Goal: Task Accomplishment & Management: Manage account settings

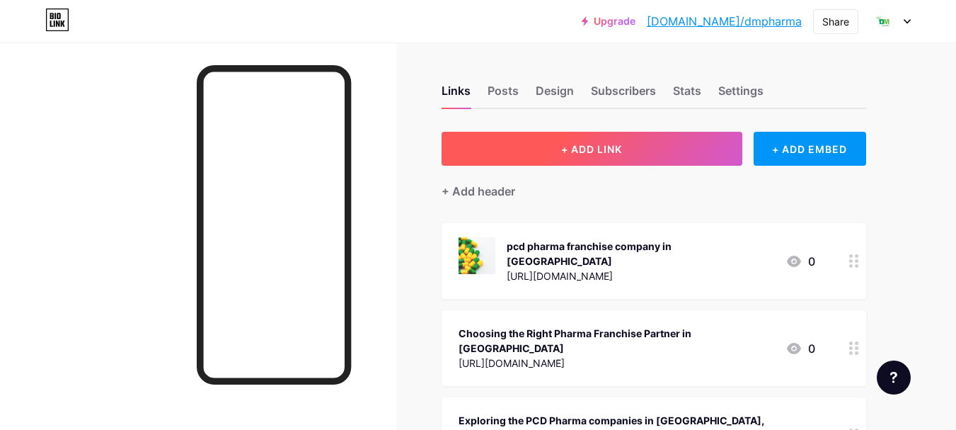
click at [580, 157] on button "+ ADD LINK" at bounding box center [592, 149] width 301 height 34
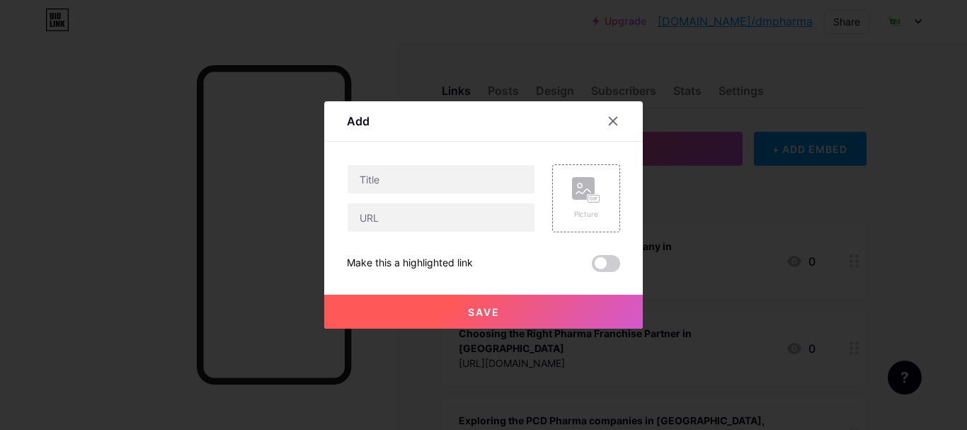
click at [418, 195] on div at bounding box center [441, 198] width 188 height 68
click at [413, 178] on input "text" at bounding box center [441, 179] width 187 height 28
paste input "Top Pharma Franchise Company in [GEOGRAPHIC_DATA]"
type input "Top Pharma Franchise Company in [GEOGRAPHIC_DATA]"
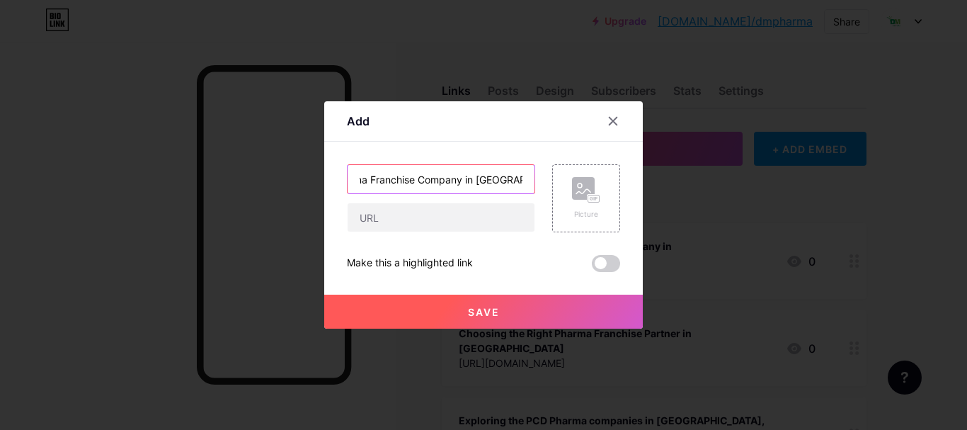
scroll to position [0, 0]
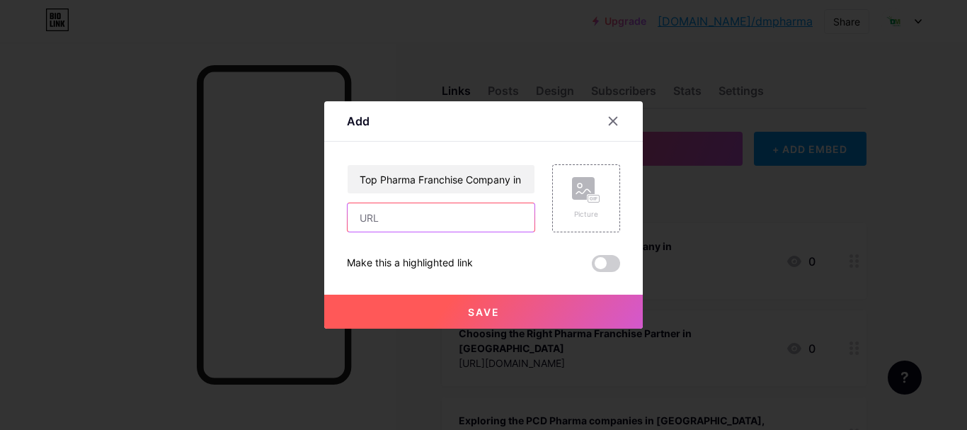
click at [417, 224] on input "text" at bounding box center [441, 217] width 187 height 28
paste input "[URL][DOMAIN_NAME]"
type input "[URL][DOMAIN_NAME]"
click at [456, 313] on button "Save" at bounding box center [483, 311] width 319 height 34
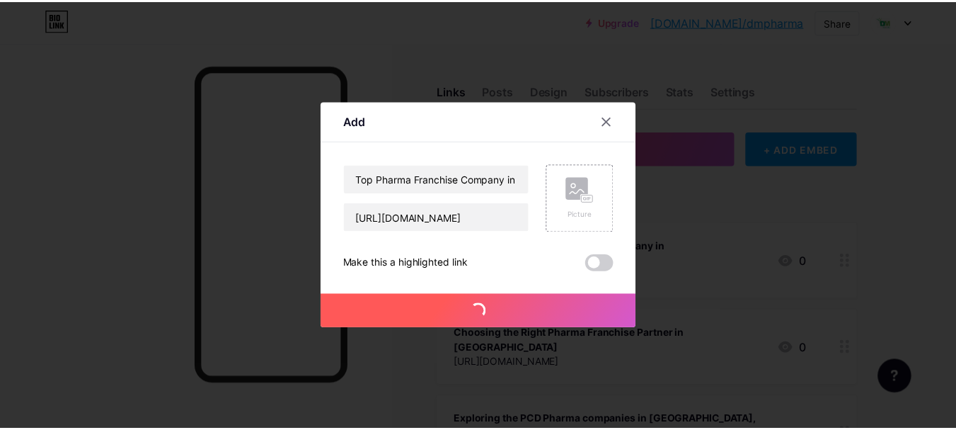
scroll to position [0, 0]
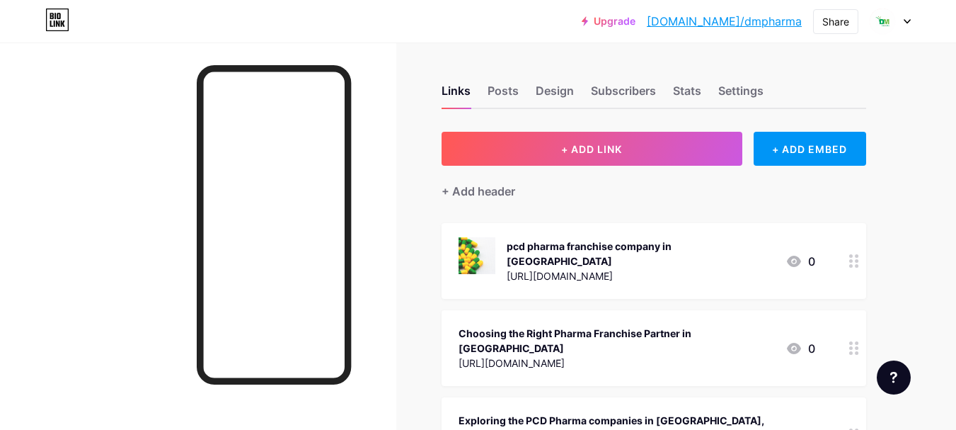
drag, startPoint x: 451, startPoint y: 259, endPoint x: 406, endPoint y: 205, distance: 70.3
drag, startPoint x: 694, startPoint y: 232, endPoint x: 675, endPoint y: 232, distance: 19.1
click at [675, 232] on div "pcd pharma franchise company in [GEOGRAPHIC_DATA] [URL][DOMAIN_NAME] 0" at bounding box center [654, 261] width 425 height 76
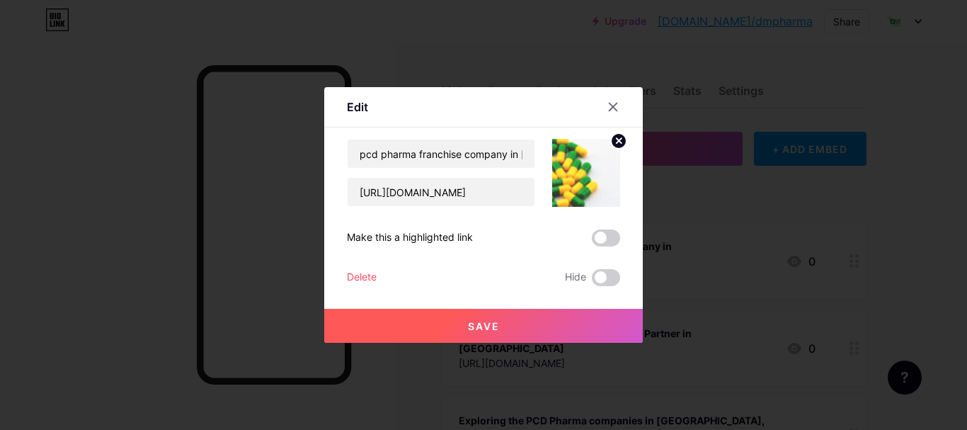
click at [673, 238] on div at bounding box center [483, 215] width 967 height 430
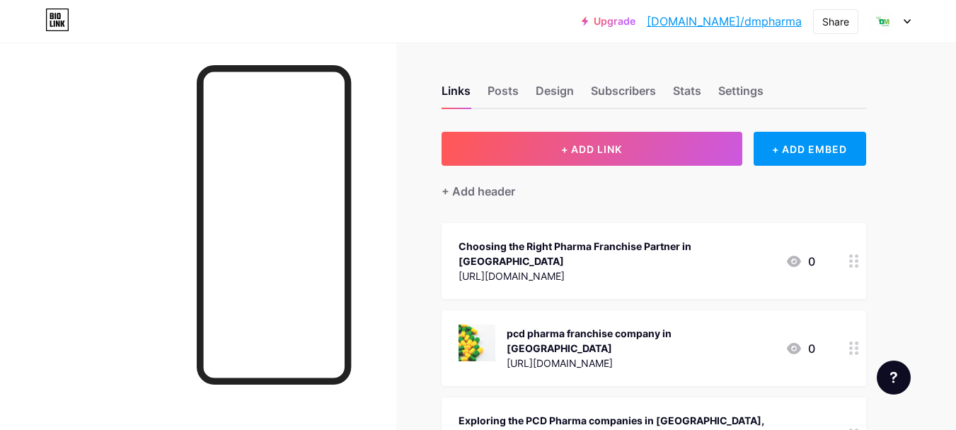
click at [852, 346] on circle at bounding box center [851, 348] width 4 height 4
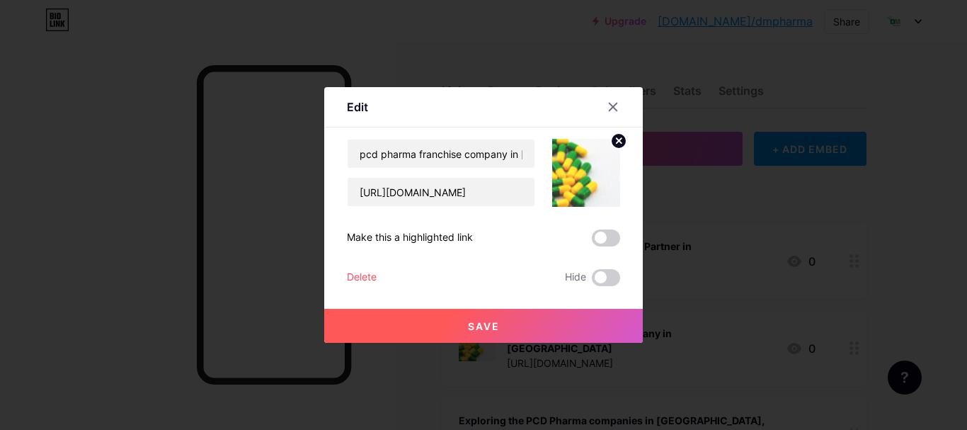
click at [607, 238] on span at bounding box center [606, 237] width 28 height 17
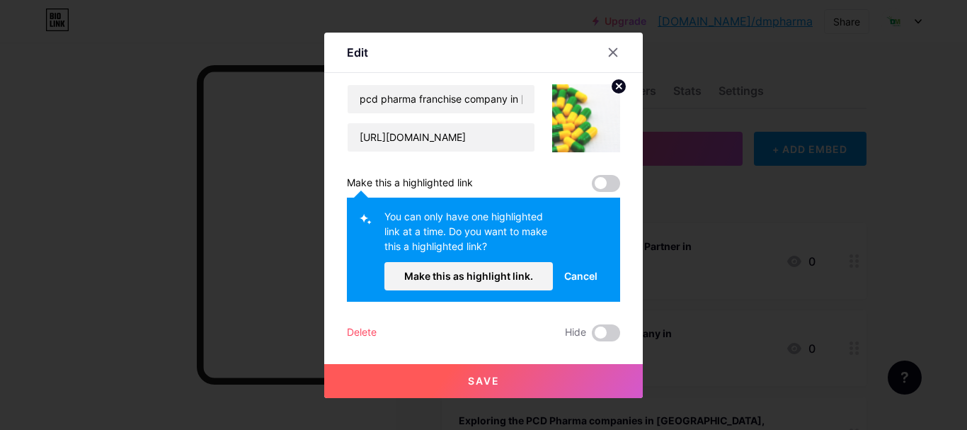
click at [606, 184] on span at bounding box center [606, 183] width 28 height 17
click at [479, 280] on span "Make this as highlight link." at bounding box center [468, 276] width 129 height 12
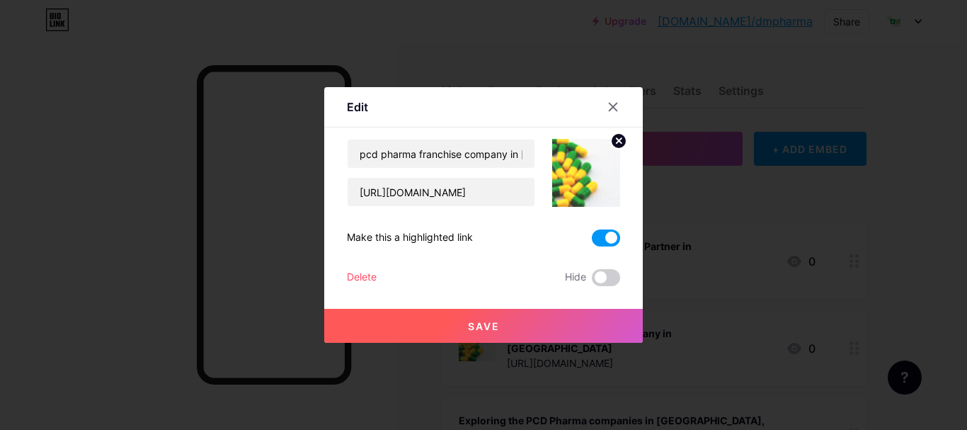
click at [491, 326] on span "Save" at bounding box center [484, 326] width 32 height 12
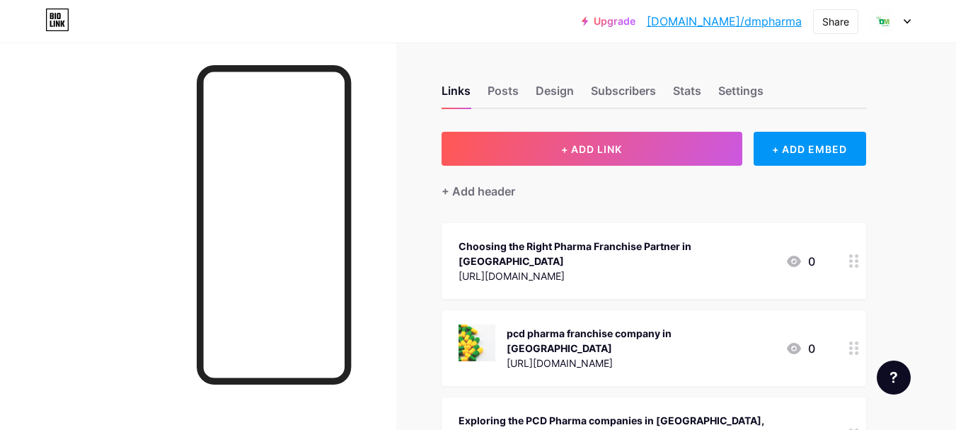
drag, startPoint x: 571, startPoint y: 338, endPoint x: 556, endPoint y: 361, distance: 27.1
drag, startPoint x: 556, startPoint y: 361, endPoint x: 483, endPoint y: 350, distance: 73.7
click at [483, 350] on div "pcd pharma franchise company in [GEOGRAPHIC_DATA] [URL][DOMAIN_NAME] 0" at bounding box center [654, 348] width 425 height 76
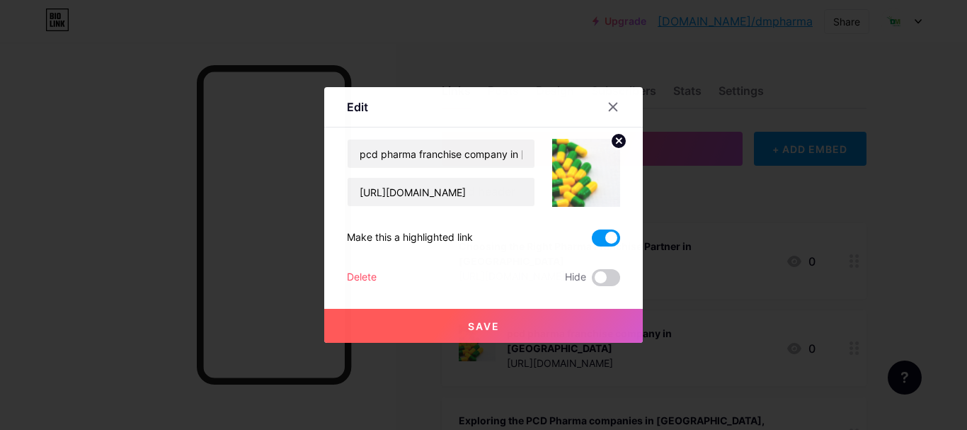
click at [656, 359] on div at bounding box center [483, 215] width 967 height 430
